Goal: Task Accomplishment & Management: Manage account settings

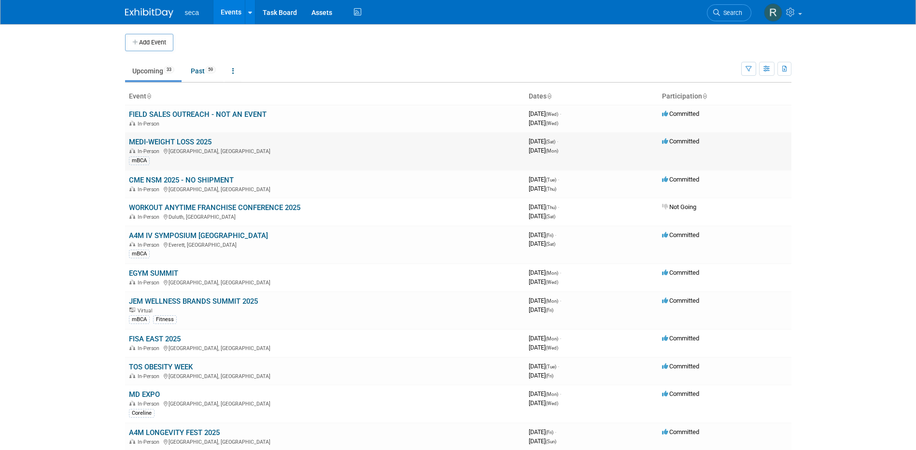
click at [172, 141] on link "MEDI-WEIGHT LOSS 2025" at bounding box center [170, 142] width 83 height 9
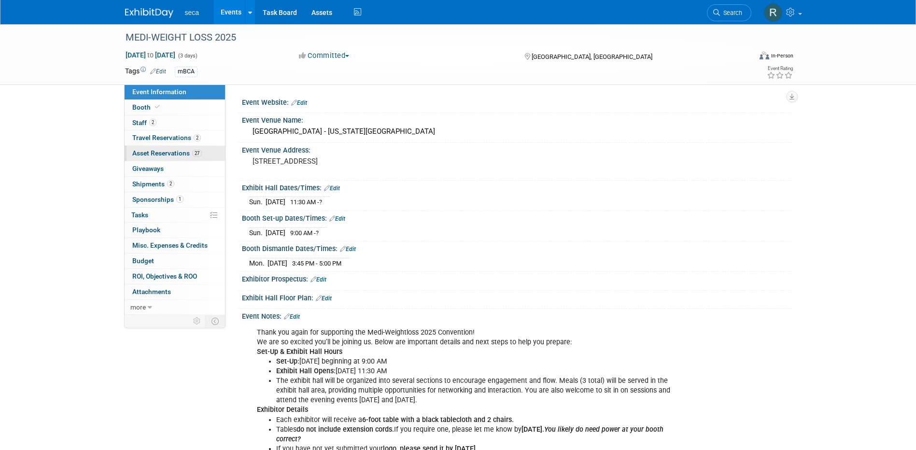
click at [168, 153] on span "Asset Reservations 27" at bounding box center [167, 153] width 70 height 8
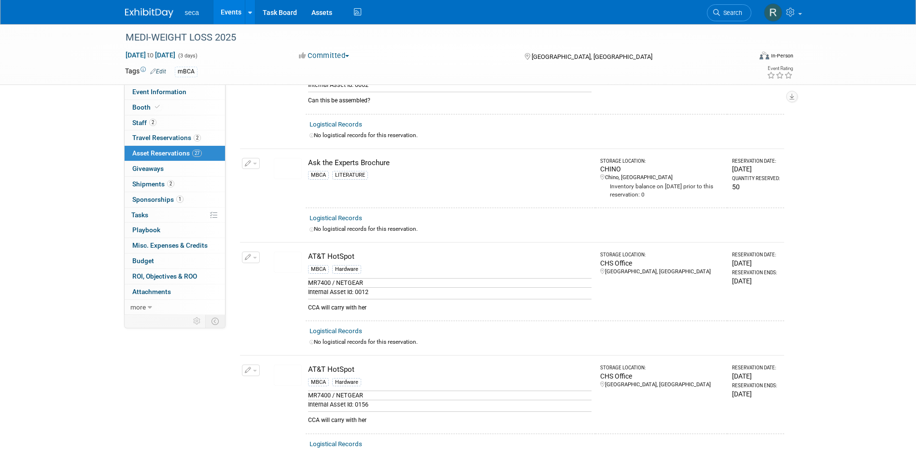
scroll to position [579, 0]
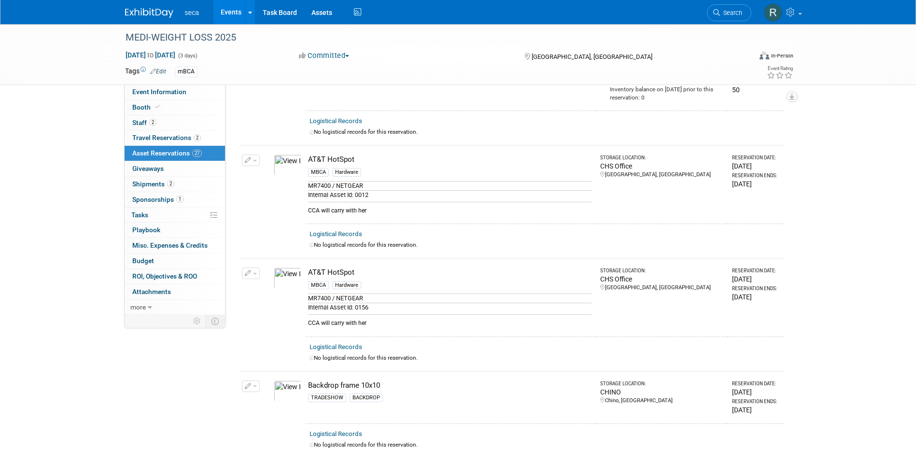
click at [244, 155] on button "button" at bounding box center [251, 161] width 18 height 12
drag, startPoint x: 287, startPoint y: 196, endPoint x: 515, endPoint y: 147, distance: 233.1
click at [515, 155] on div "AT&T HotSpot" at bounding box center [449, 160] width 283 height 10
click at [247, 157] on icon "button" at bounding box center [248, 160] width 7 height 6
click at [278, 202] on span "Cancel Reservation" at bounding box center [292, 206] width 62 height 8
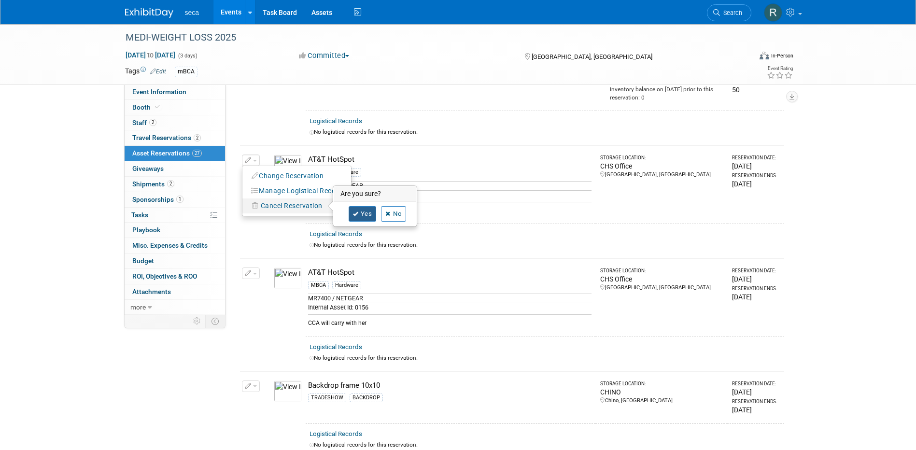
click at [359, 206] on link "Yes" at bounding box center [363, 213] width 28 height 15
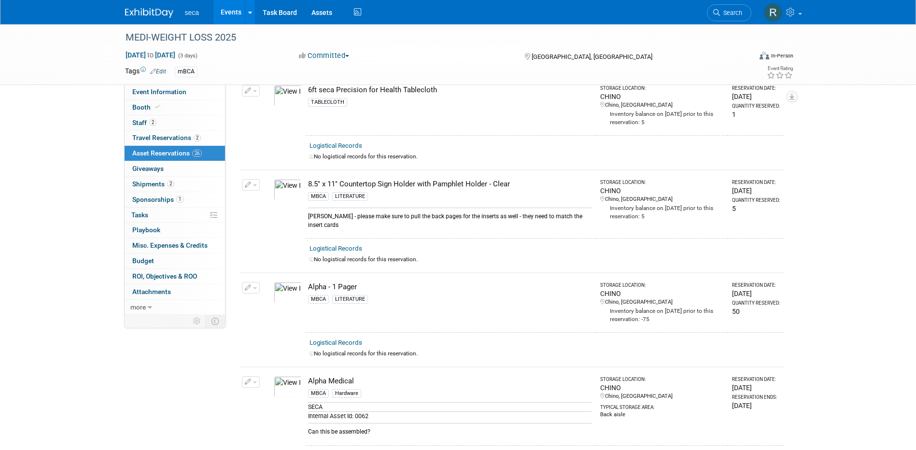
scroll to position [0, 0]
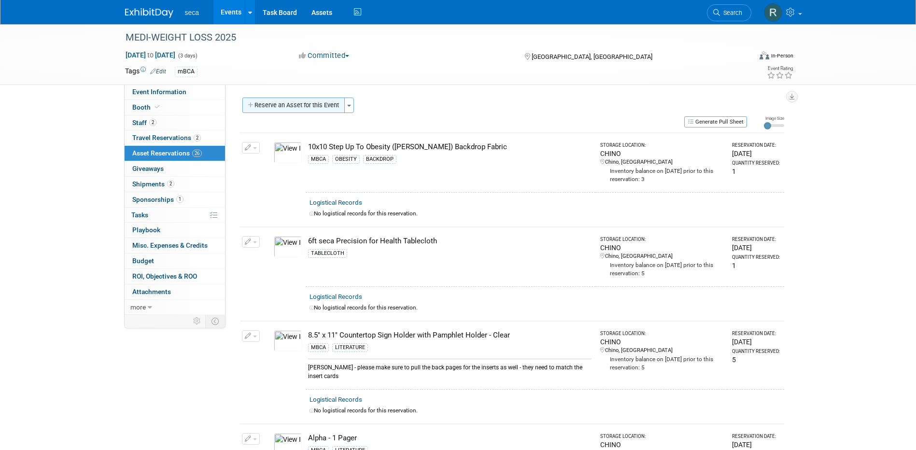
click at [306, 99] on button "Reserve an Asset for this Event" at bounding box center [293, 105] width 102 height 15
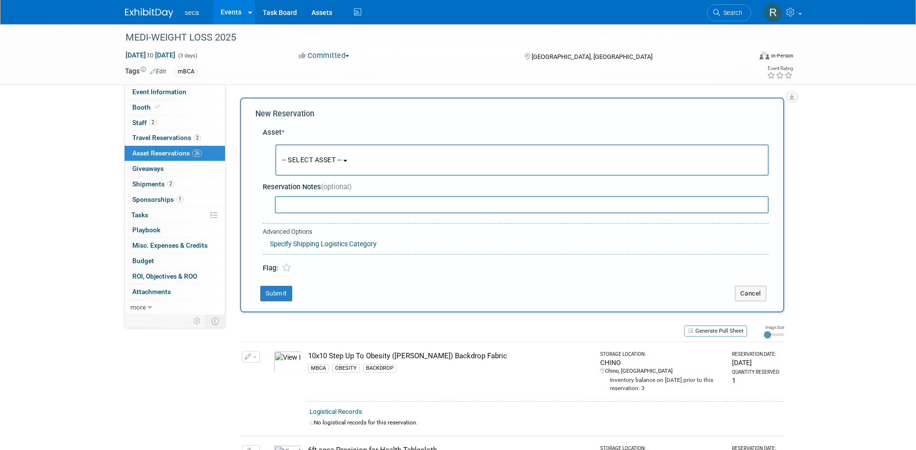
scroll to position [9, 0]
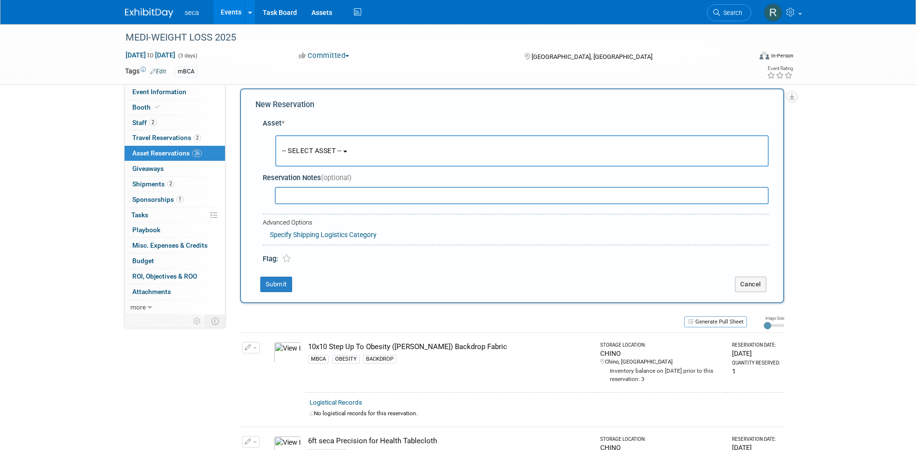
click at [314, 154] on span "-- SELECT ASSET --" at bounding box center [312, 151] width 60 height 8
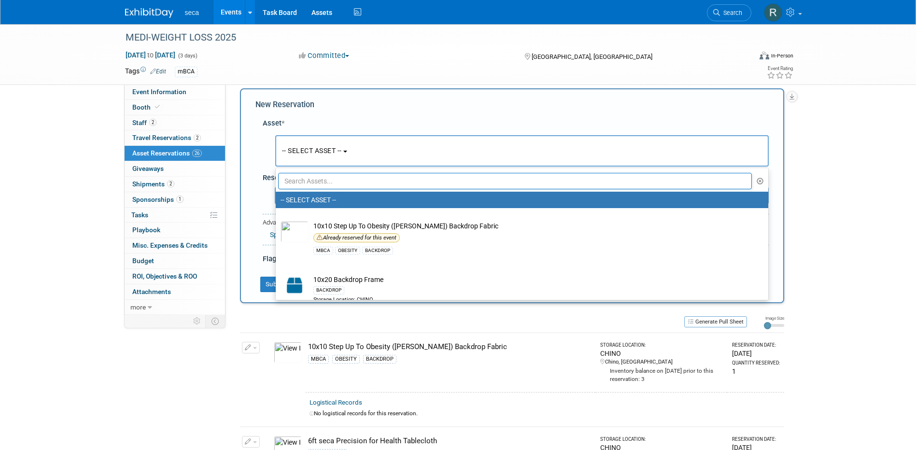
click at [321, 187] on input "text" at bounding box center [515, 181] width 474 height 16
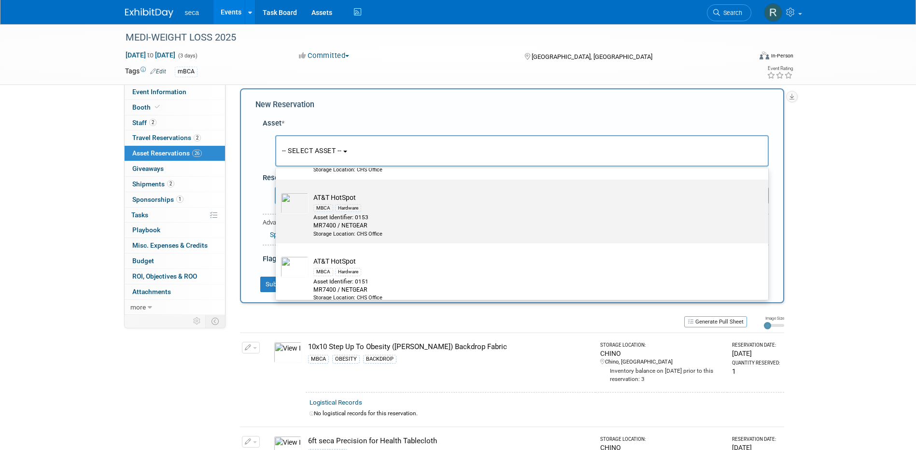
scroll to position [290, 0]
type input "hotsp"
click at [307, 196] on img at bounding box center [295, 195] width 28 height 21
click at [277, 183] on input "AT&T HotSpot MBCA Hardware Asset Identifier: 0153 MR7400 / NETGEAR Storage Loca…" at bounding box center [274, 180] width 6 height 6
select select "10727622"
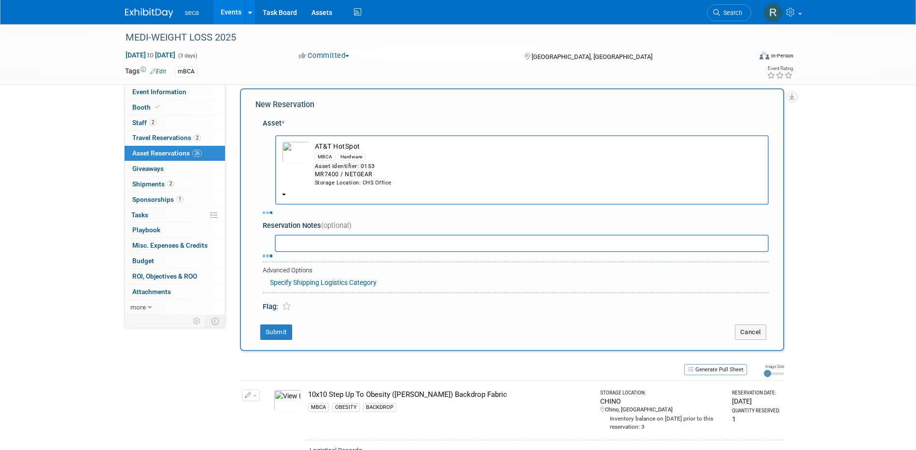
select select "9"
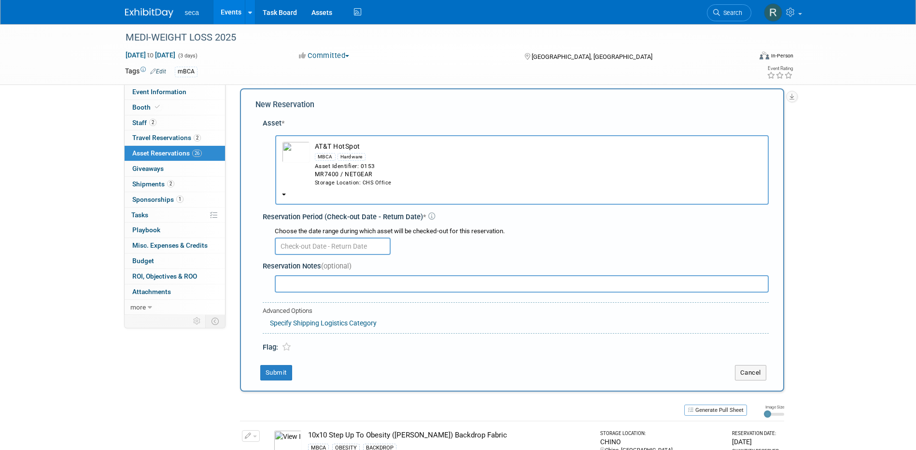
click at [352, 247] on input "text" at bounding box center [333, 246] width 116 height 17
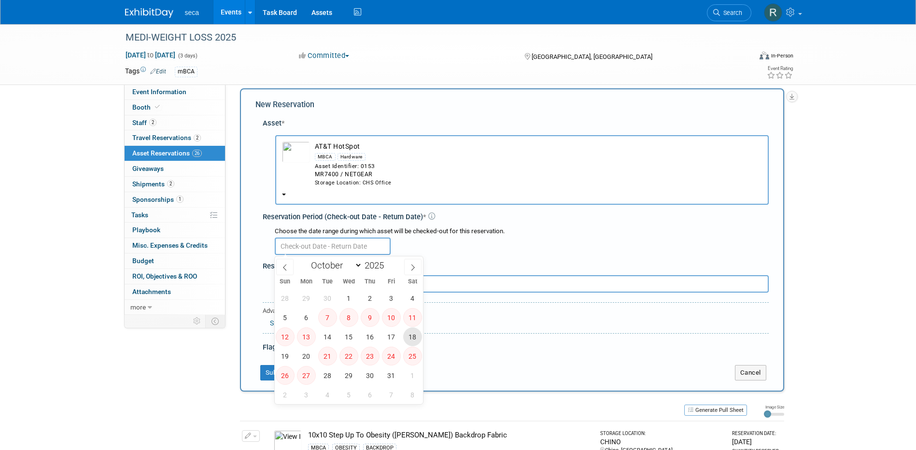
click at [414, 337] on span "18" at bounding box center [412, 336] width 19 height 19
click at [303, 355] on span "20" at bounding box center [306, 356] width 19 height 19
type input "[DATE] to [DATE]"
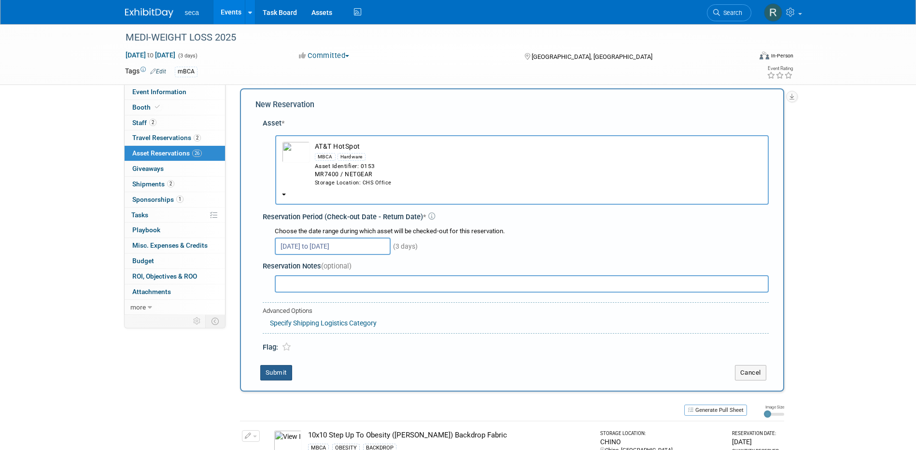
click at [279, 372] on button "Submit" at bounding box center [276, 372] width 32 height 15
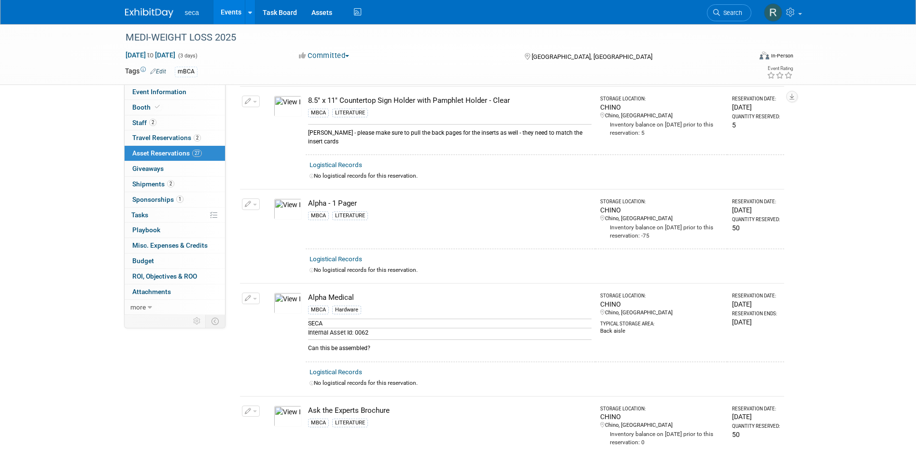
scroll to position [0, 0]
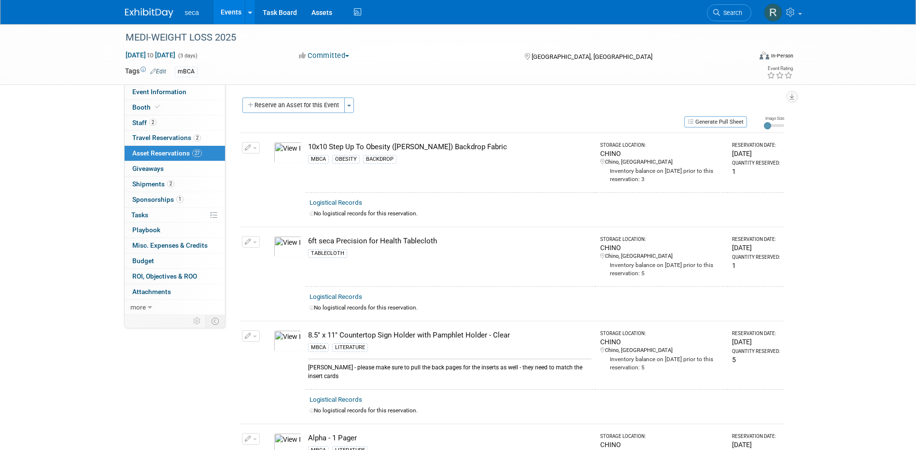
click at [227, 9] on link "Events" at bounding box center [230, 12] width 35 height 24
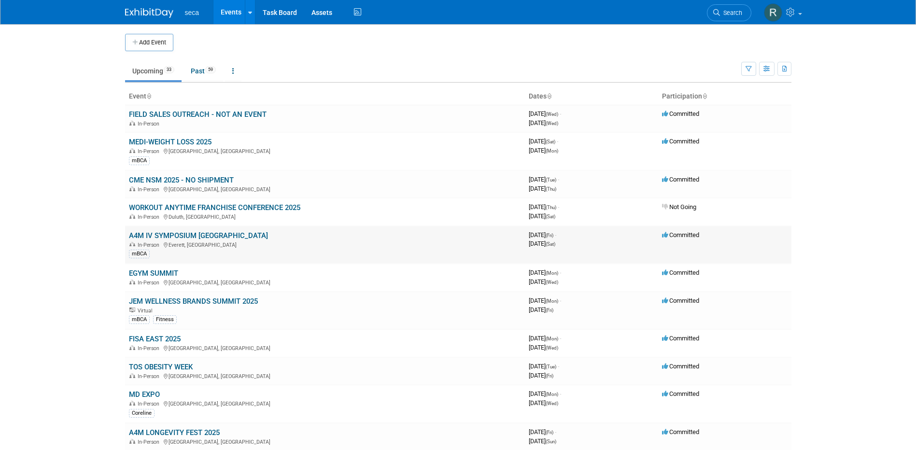
click at [213, 236] on link "A4M IV SYMPOSIUM [GEOGRAPHIC_DATA]" at bounding box center [198, 235] width 139 height 9
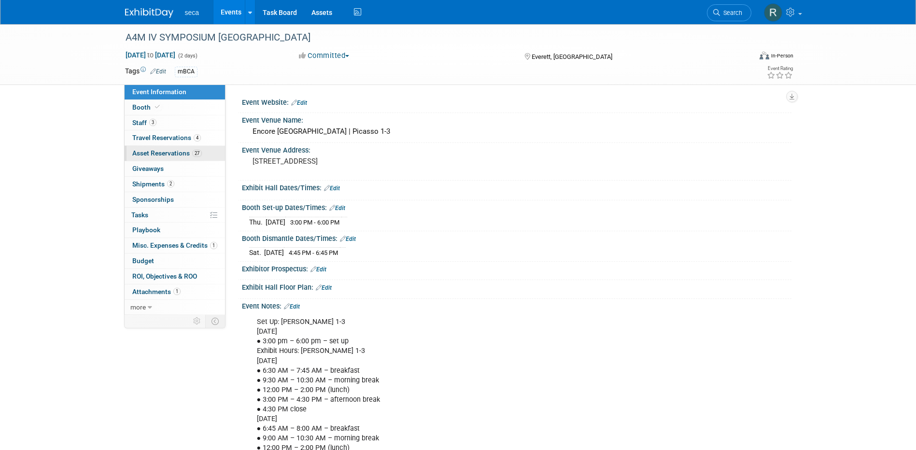
click at [166, 150] on span "Asset Reservations 27" at bounding box center [167, 153] width 70 height 8
